Goal: Transaction & Acquisition: Book appointment/travel/reservation

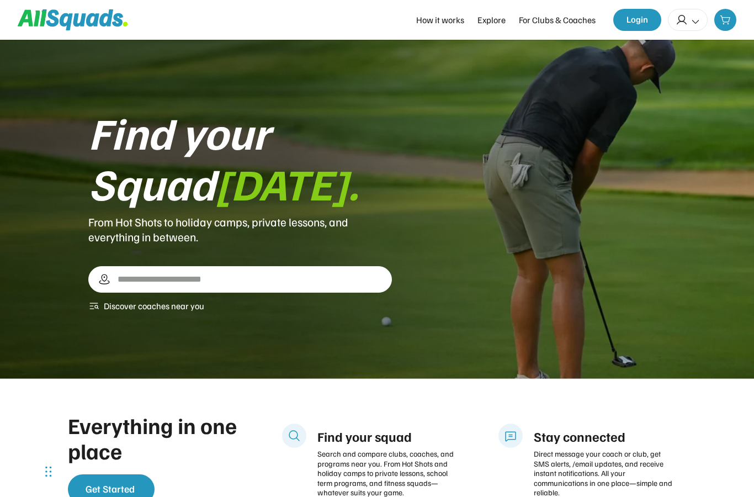
click at [632, 26] on button "Login" at bounding box center [637, 20] width 48 height 22
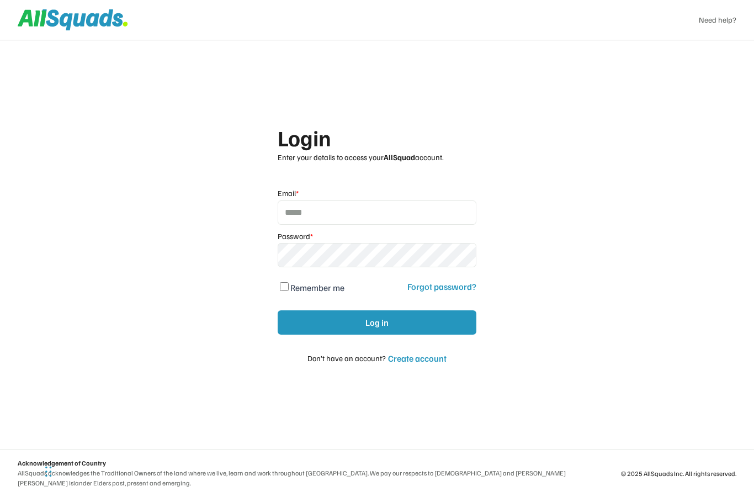
click at [326, 210] on input "email" at bounding box center [377, 212] width 199 height 24
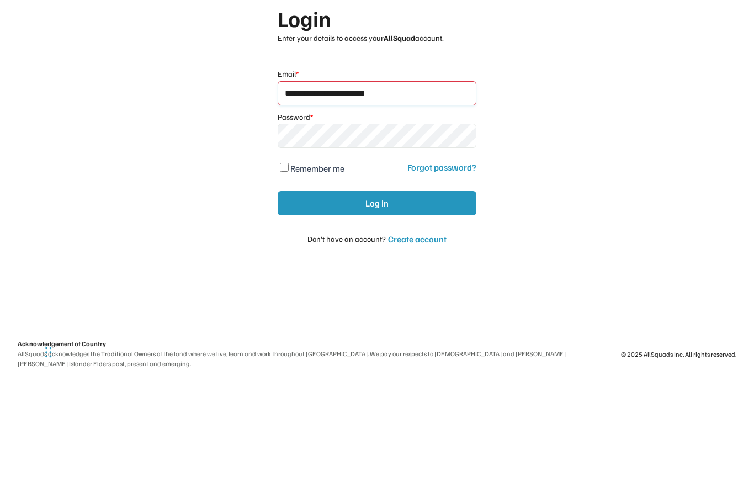
type input "**********"
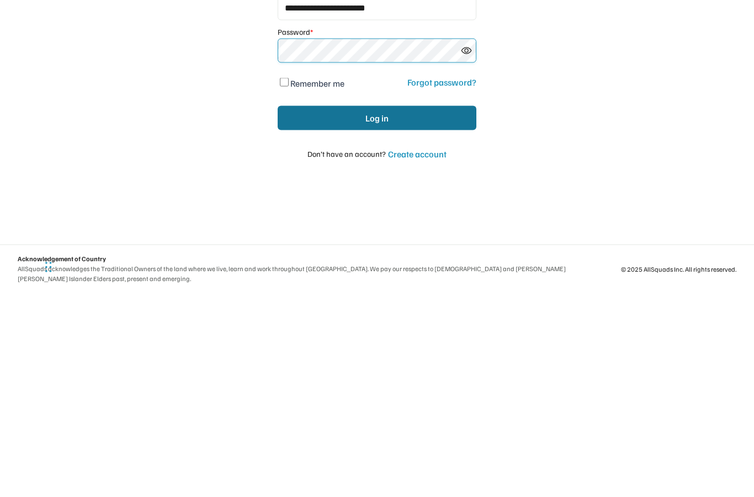
click at [431, 310] on button "Log in" at bounding box center [377, 322] width 199 height 24
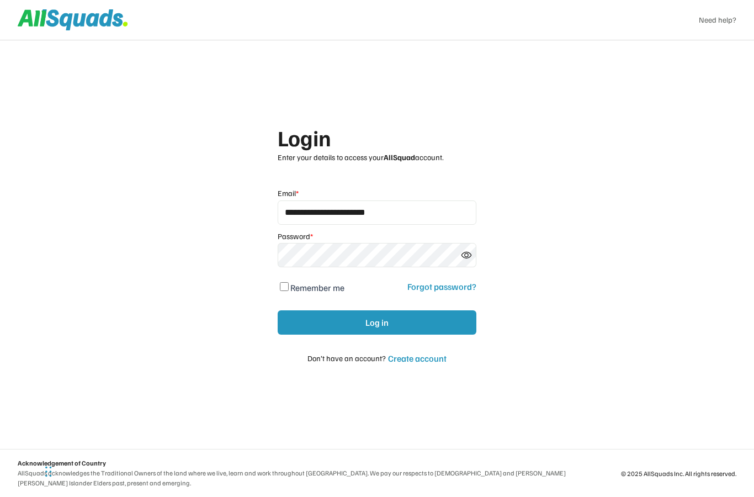
click at [430, 322] on button "Log in" at bounding box center [377, 322] width 199 height 24
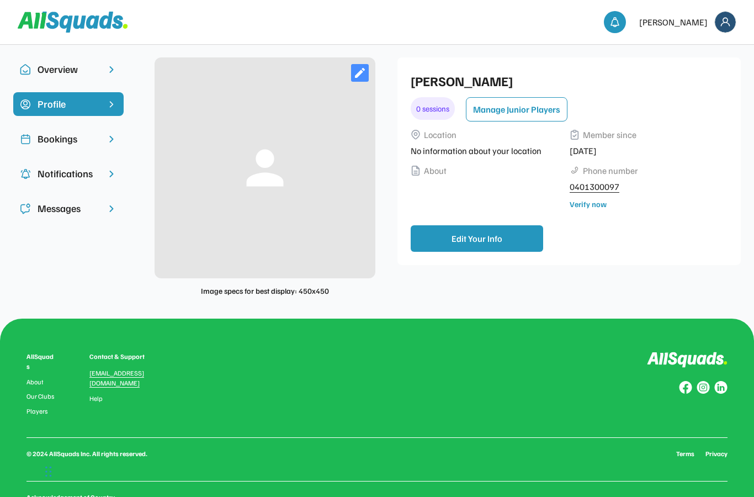
click at [47, 139] on div "Bookings" at bounding box center [69, 138] width 62 height 15
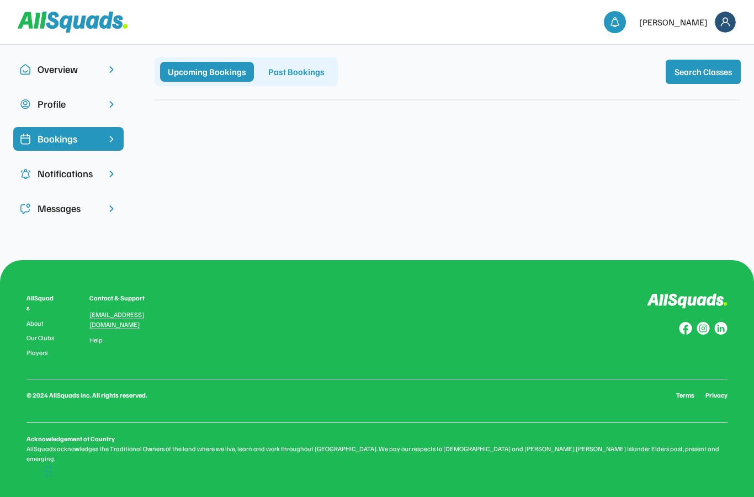
click at [81, 182] on div "Notifications" at bounding box center [68, 174] width 110 height 24
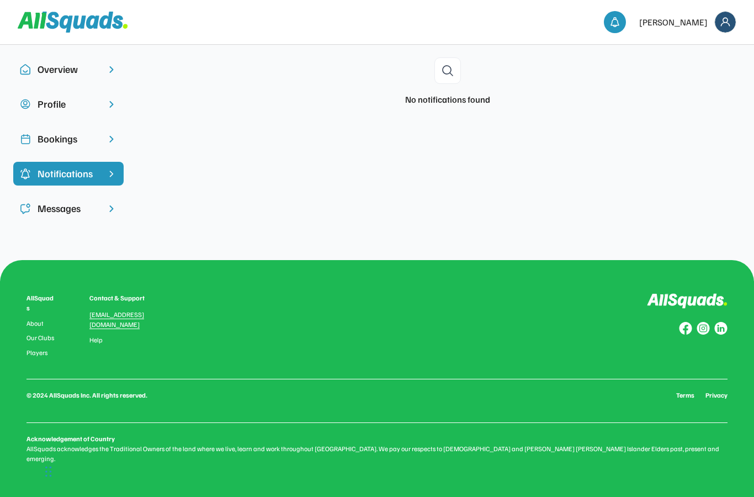
click at [58, 206] on div "Messages" at bounding box center [69, 208] width 62 height 15
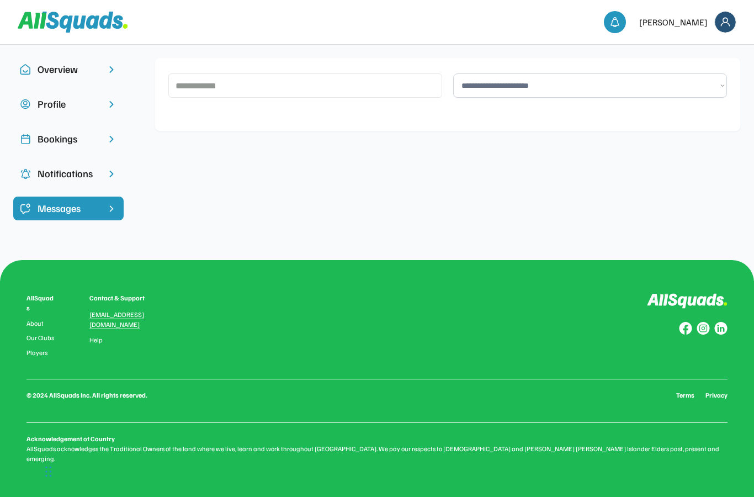
click at [49, 73] on div "Overview" at bounding box center [69, 69] width 62 height 15
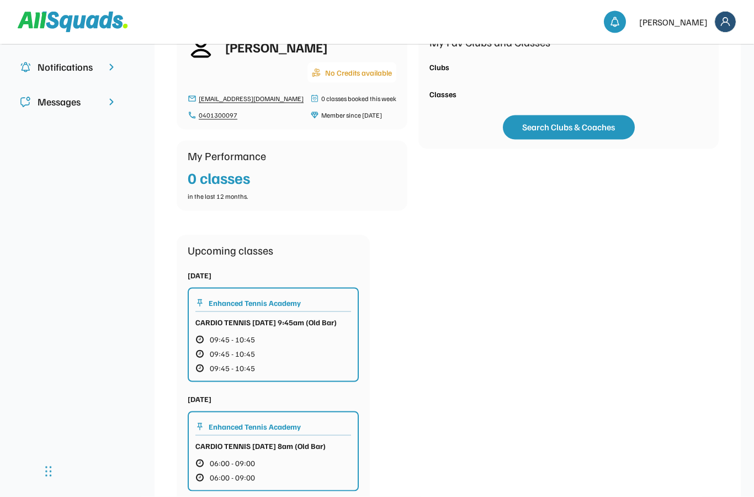
scroll to position [106, 0]
click at [236, 350] on span "09:45 - 10:45" at bounding box center [232, 354] width 45 height 8
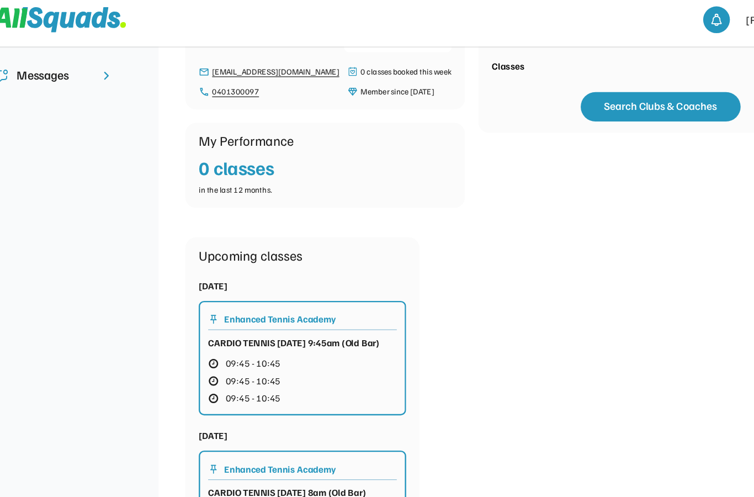
scroll to position [137, 0]
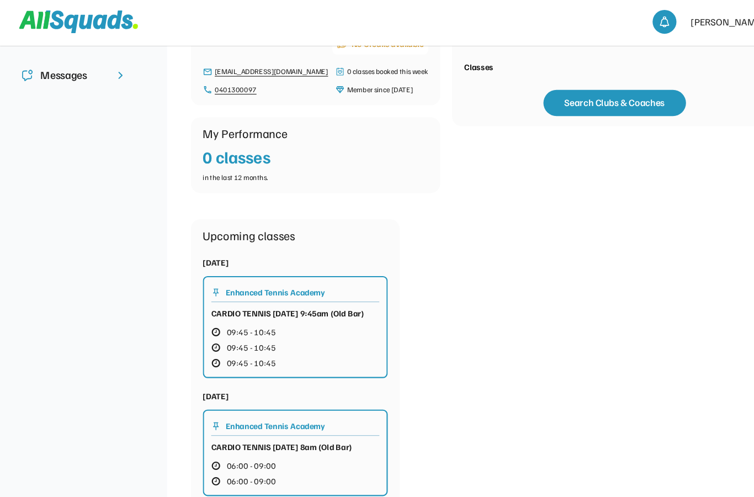
click at [427, 55] on div "My Fav Clubs and Classes Clubs Classes Search Clubs & Coaches" at bounding box center [568, 58] width 300 height 122
click at [563, 91] on button "Search Clubs & Coaches" at bounding box center [569, 97] width 132 height 24
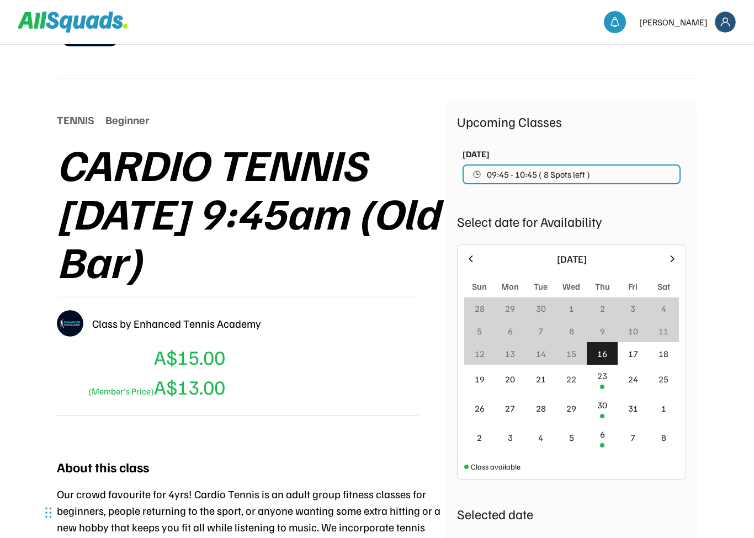
scroll to position [73, 0]
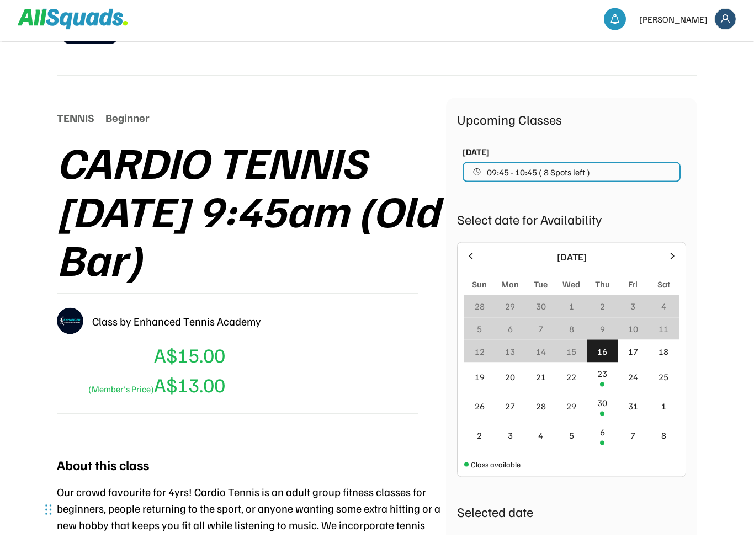
click at [728, 22] on img at bounding box center [725, 22] width 21 height 21
click at [580, 69] on div "Enhanced Tennis Academy Tennis 0.0 (0 reviews) Add to favourites" at bounding box center [377, 25] width 640 height 108
click at [61, 122] on div "TENNIS" at bounding box center [76, 120] width 38 height 17
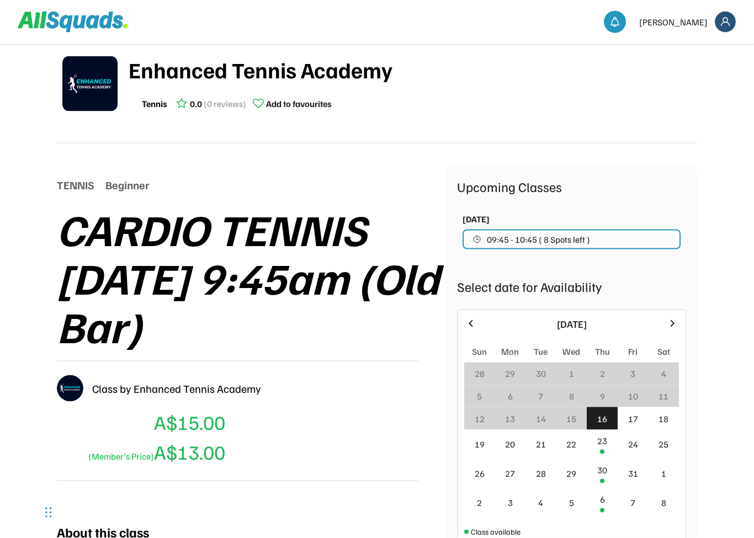
scroll to position [0, 0]
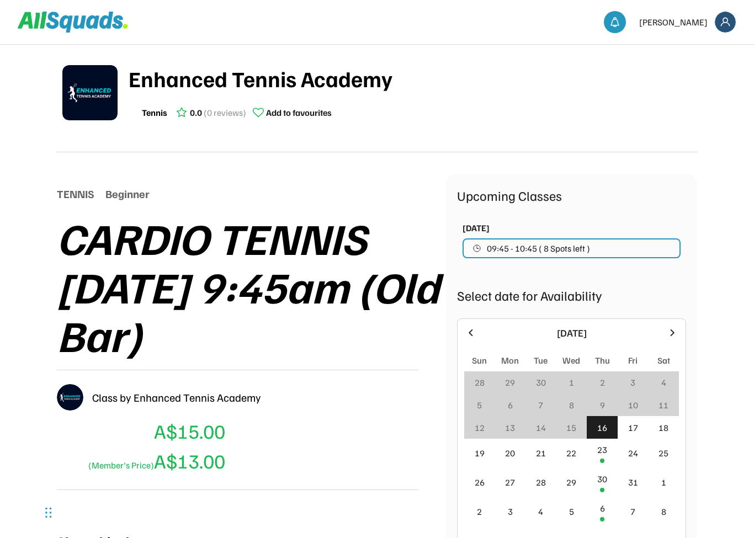
click at [529, 244] on span "09:45 - 10:45 ( 8 Spots left )" at bounding box center [538, 248] width 103 height 9
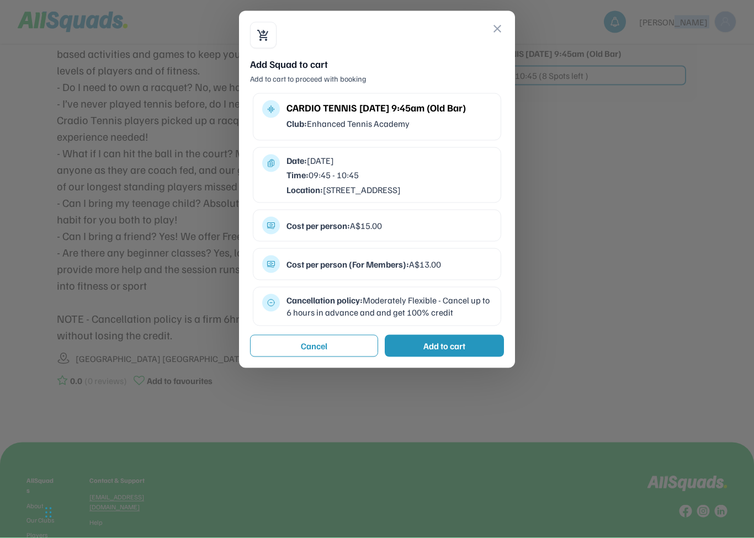
scroll to position [564, 0]
click at [499, 27] on button "close" at bounding box center [497, 28] width 13 height 13
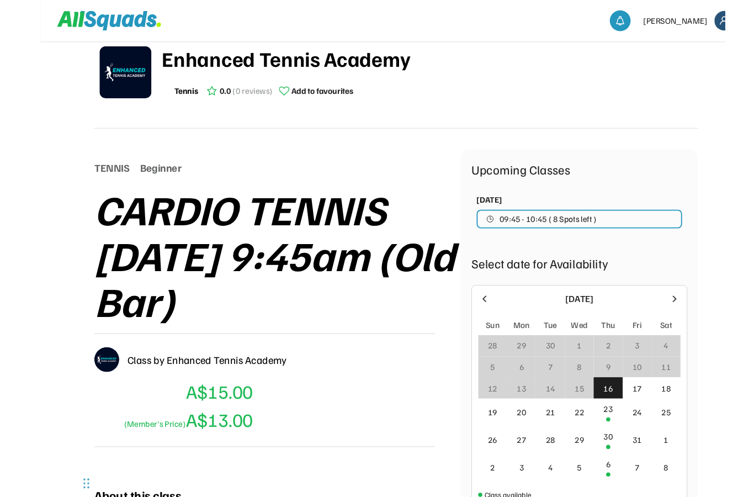
scroll to position [0, 0]
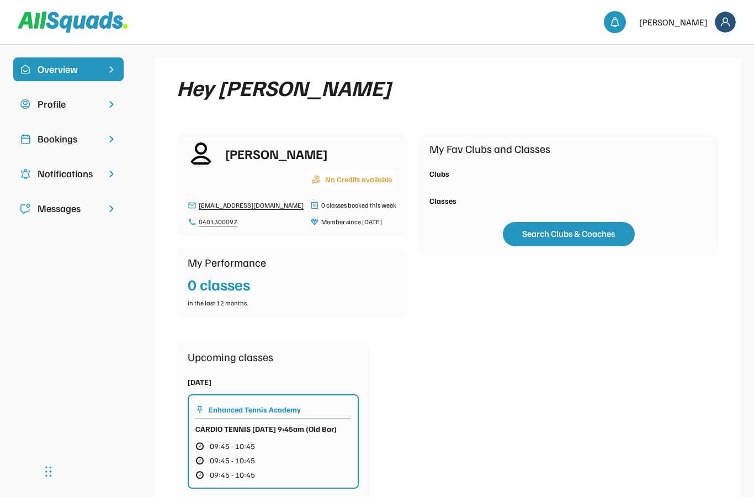
scroll to position [139, 0]
